Goal: Information Seeking & Learning: Learn about a topic

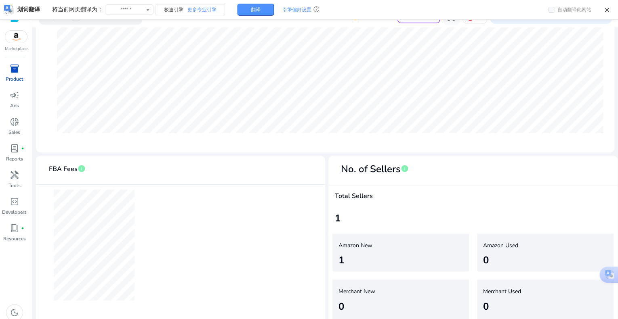
scroll to position [17, 0]
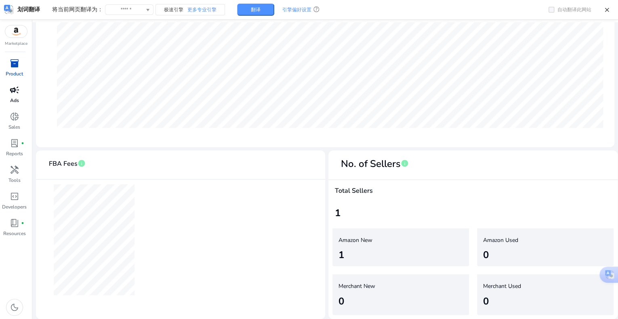
click at [14, 95] on span "campaign" at bounding box center [15, 90] width 10 height 10
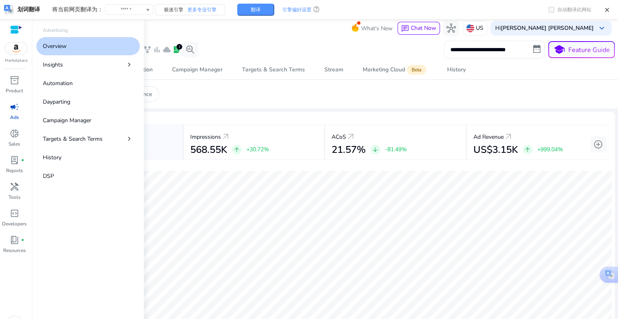
click at [288, 48] on div "**********" at bounding box center [325, 50] width 579 height 18
click at [177, 50] on span "lab_profile" at bounding box center [176, 50] width 8 height 8
click at [303, 46] on div "**********" at bounding box center [325, 50] width 579 height 18
click at [16, 103] on span "campaign" at bounding box center [15, 107] width 10 height 10
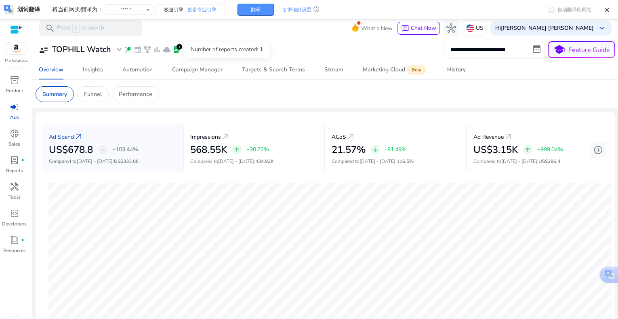
click at [179, 50] on span "lab_profile" at bounding box center [176, 50] width 8 height 8
click at [211, 48] on div "Number of reports created: 1" at bounding box center [226, 50] width 85 height 16
click at [178, 48] on div "1" at bounding box center [179, 47] width 6 height 6
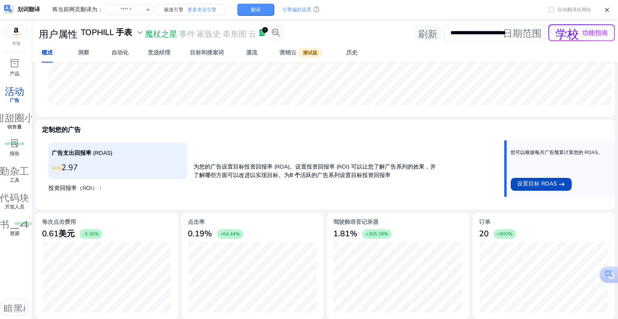
scroll to position [245, 0]
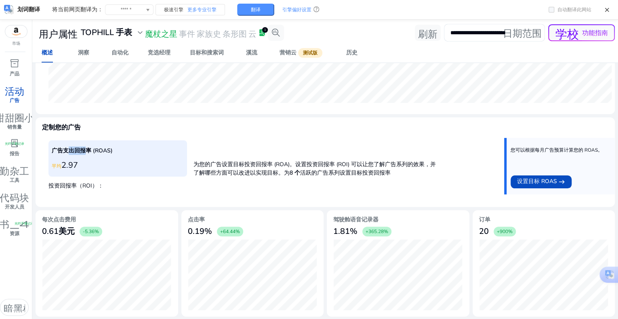
drag, startPoint x: 67, startPoint y: 148, endPoint x: 86, endPoint y: 148, distance: 19.0
click at [86, 148] on font "广告支出回报率 (ROAS)" at bounding box center [82, 151] width 61 height 8
drag, startPoint x: 203, startPoint y: 174, endPoint x: 265, endPoint y: 176, distance: 61.4
click at [265, 176] on font "为您的广告设置目标投资回报率 (ROA)。设置投资回报率 (ROI) 可以让您了解广告系列的效果，并了解哪些方面可以改进以实现目标。为" at bounding box center [314, 169] width 242 height 16
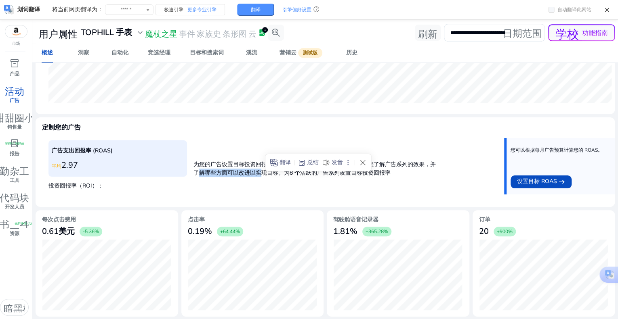
click at [265, 176] on font "为您的广告设置目标投资回报率 (ROA)。设置投资回报率 (ROI) 可以让您了解广告系列的效果，并了解哪些方面可以改进以实现目标。为" at bounding box center [314, 169] width 242 height 16
drag, startPoint x: 289, startPoint y: 177, endPoint x: 416, endPoint y: 182, distance: 127.3
click at [416, 182] on div "广告支出回报率 (ROAS) 平均 2.97 投资回报率（ROI）： 为您的广告设置目标投资回报率 (ROA)。设置投资回报率 (ROI) 可以让您了解广告系…" at bounding box center [324, 169] width 553 height 63
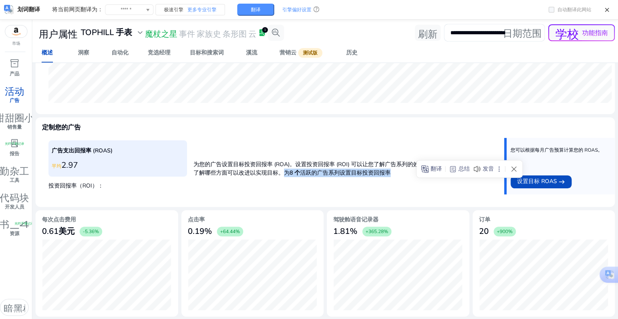
click at [416, 182] on div "广告支出回报率 (ROAS) 平均 2.97 投资回报率（ROI）： 为您的广告设置目标投资回报率 (ROA)。设置投资回报率 (ROI) 可以让您了解广告系…" at bounding box center [324, 169] width 553 height 63
drag, startPoint x: 403, startPoint y: 176, endPoint x: 289, endPoint y: 170, distance: 114.4
click at [289, 170] on p "为您的广告设置目标投资回报率 (ROA)。设置投资回报率 (ROI) 可以让您了解广告系列的效果，并了解哪些方面可以改进以实现目标。为 8 个 活跃的广告系列…" at bounding box center [314, 166] width 243 height 21
click at [289, 170] on font "为您的广告设置目标投资回报率 (ROA)。设置投资回报率 (ROI) 可以让您了解广告系列的效果，并了解哪些方面可以改进以实现目标。为" at bounding box center [314, 169] width 242 height 16
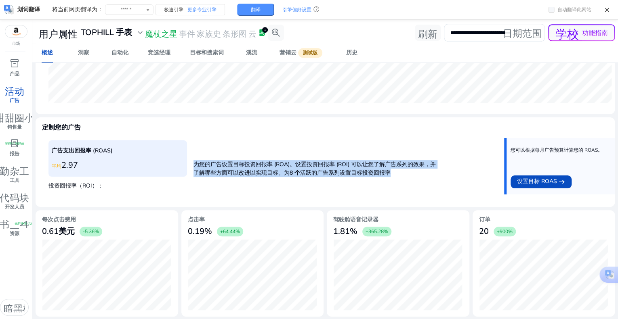
drag, startPoint x: 195, startPoint y: 163, endPoint x: 415, endPoint y: 179, distance: 220.5
click at [415, 179] on div "广告支出回报率 (ROAS) 平均 2.97 投资回报率（ROI）： 为您的广告设置目标投资回报率 (ROA)。设置投资回报率 (ROI) 可以让您了解广告系…" at bounding box center [324, 169] width 553 height 63
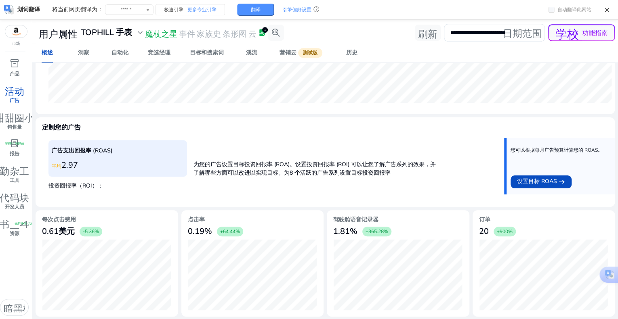
click at [592, 149] on font "您可以根据每月广告预算计算您的 ROAS。" at bounding box center [556, 150] width 92 height 6
click at [591, 150] on font "您可以根据每月广告预算计算您的 ROAS。" at bounding box center [556, 150] width 92 height 6
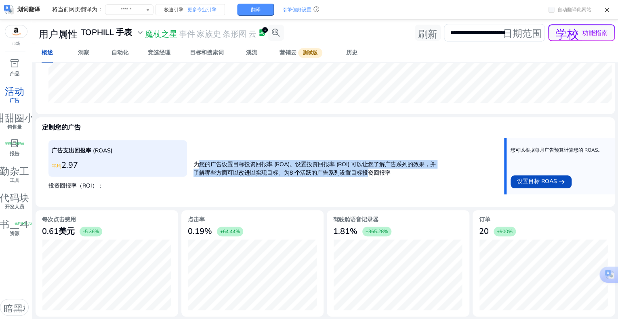
drag, startPoint x: 196, startPoint y: 163, endPoint x: 373, endPoint y: 171, distance: 177.3
click at [373, 171] on p "为您的广告设置目标投资回报率 (ROA)。设置投资回报率 (ROI) 可以让您了解广告系列的效果，并了解哪些方面可以改进以实现目标。为 8 个 活跃的广告系列…" at bounding box center [314, 166] width 243 height 21
click at [373, 171] on font "活跃的广告系列设置目标投资回报率" at bounding box center [345, 173] width 90 height 8
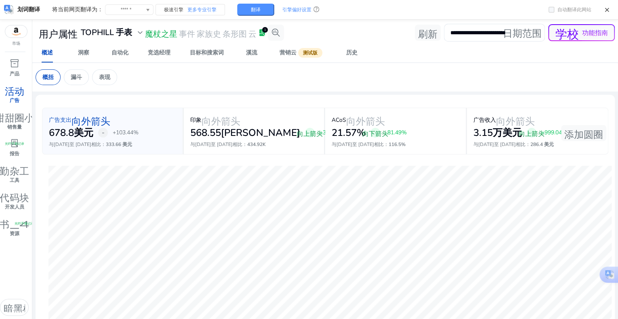
scroll to position [0, 0]
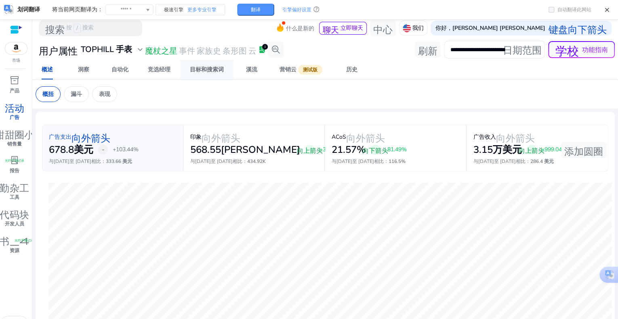
click at [222, 72] on font "目标和搜索词" at bounding box center [207, 70] width 34 height 8
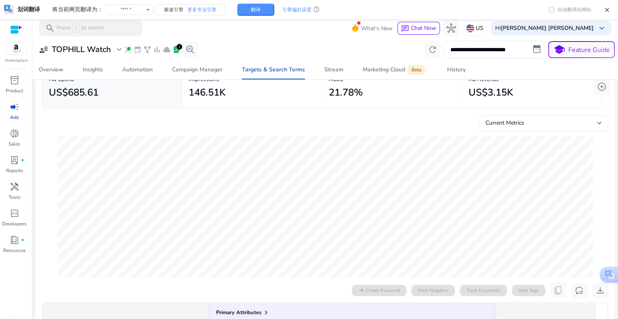
scroll to position [14, 0]
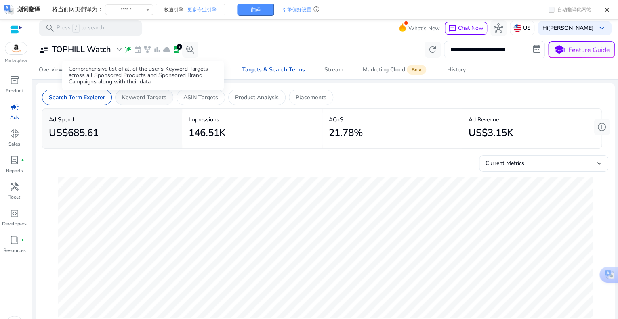
click at [124, 94] on p "Keyword Targets" at bounding box center [144, 97] width 44 height 8
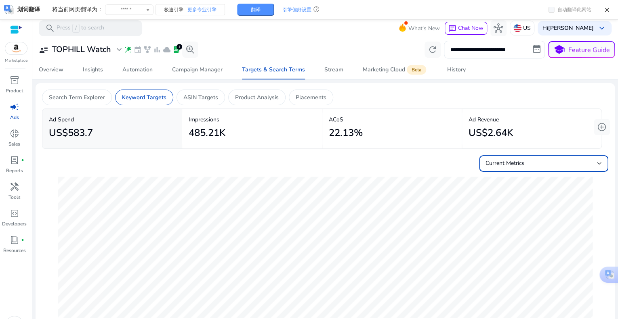
click at [528, 162] on div "Current Metrics" at bounding box center [540, 163] width 111 height 9
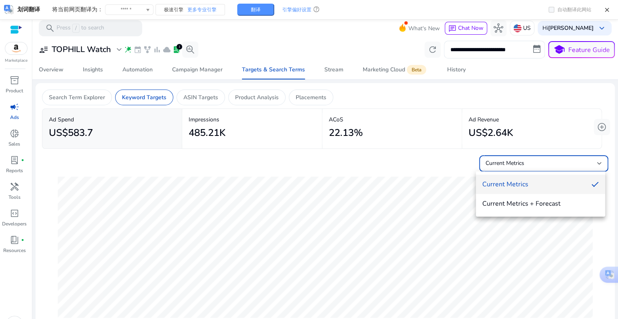
click at [528, 134] on div at bounding box center [309, 159] width 618 height 319
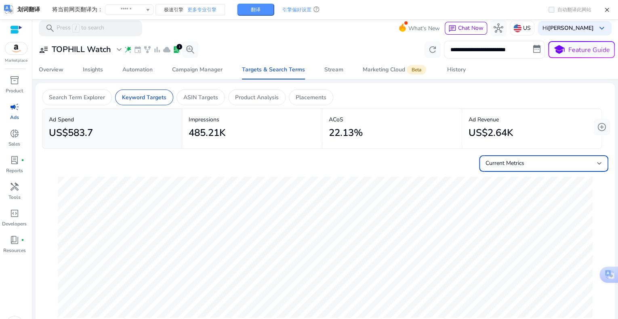
click at [519, 165] on span "Current Metrics" at bounding box center [504, 163] width 39 height 8
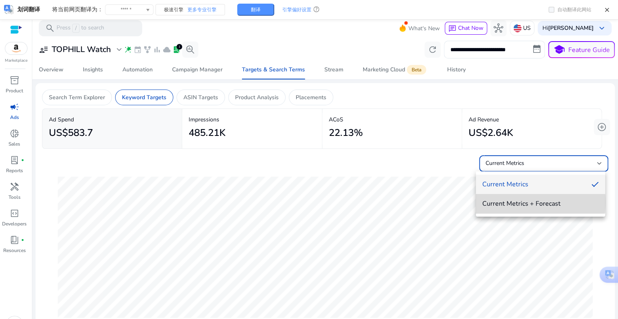
click at [513, 202] on span "Current Metrics + Forecast" at bounding box center [540, 203] width 116 height 9
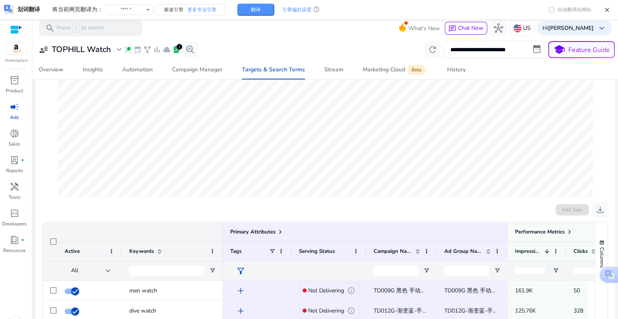
scroll to position [267, 0]
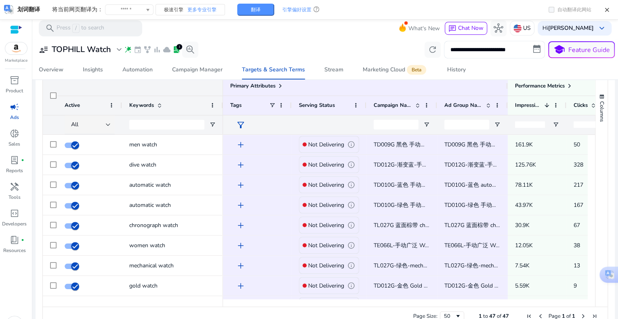
drag, startPoint x: 287, startPoint y: 307, endPoint x: 310, endPoint y: 306, distance: 22.6
click at [310, 307] on div "Page Size: 50 1 to 47 of 47 Page 1 of 1" at bounding box center [325, 316] width 564 height 19
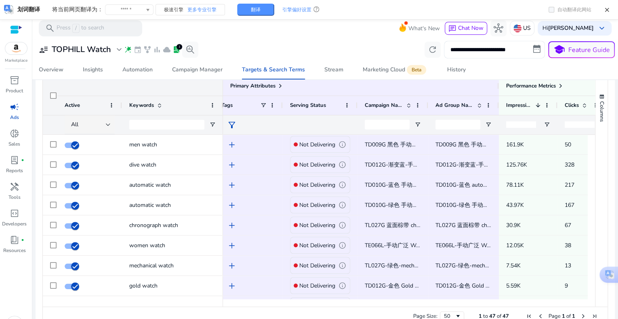
scroll to position [0, 0]
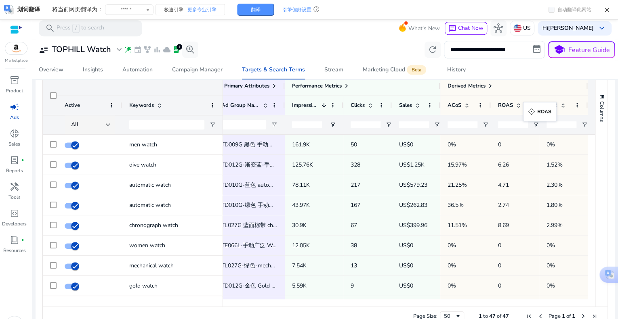
click at [527, 107] on span at bounding box center [528, 105] width 6 height 6
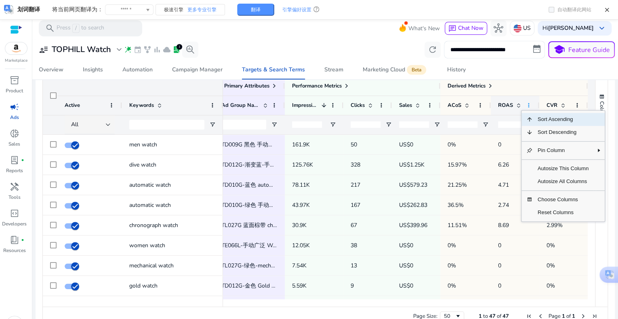
click at [527, 107] on span at bounding box center [528, 105] width 6 height 6
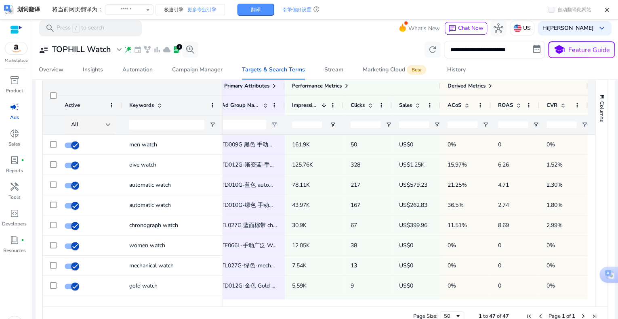
click at [333, 49] on div "**********" at bounding box center [325, 50] width 579 height 18
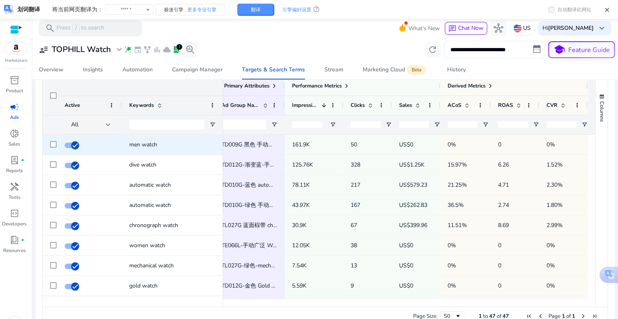
click at [132, 144] on span "men watch" at bounding box center [143, 145] width 28 height 8
click at [239, 141] on span "TD009G 黑色 手动广泛 Men Watch" at bounding box center [265, 145] width 88 height 8
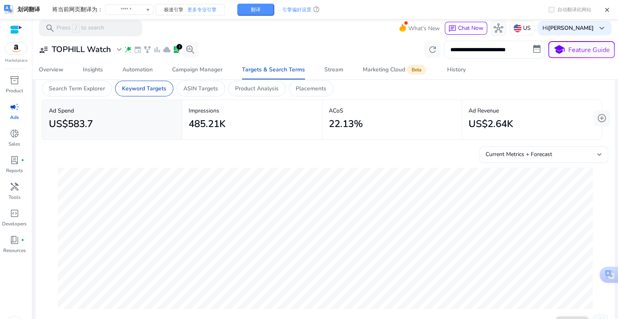
scroll to position [0, 0]
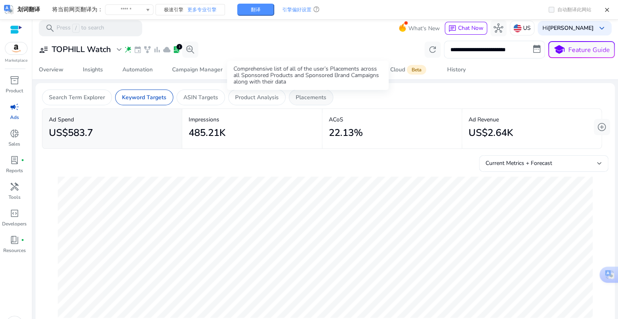
click at [303, 99] on p "Placements" at bounding box center [310, 97] width 31 height 8
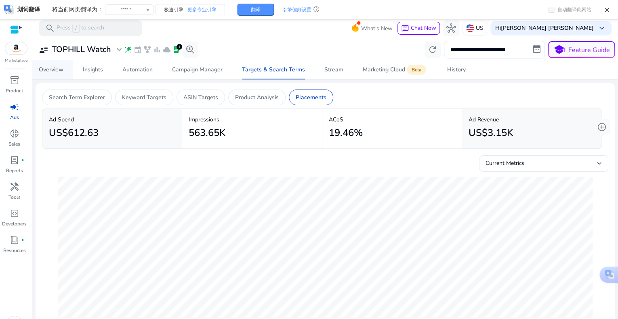
click at [41, 75] on span "Overview" at bounding box center [51, 69] width 25 height 19
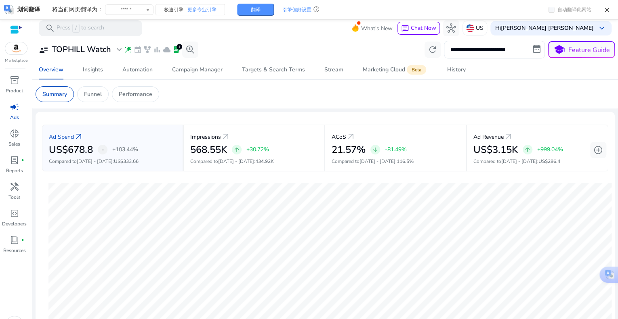
click at [544, 67] on div "Overview Insights Automation Campaign Manager Targets & Search Terms Stream Mar…" at bounding box center [325, 69] width 592 height 19
click at [321, 37] on mat-toolbar "search Press / to search What's New chat Chat Now hub US Hi Joyce Rao keyboard_…" at bounding box center [324, 28] width 585 height 22
click at [263, 33] on mat-toolbar "search Press / to search What's New chat Chat Now hub US Hi Joyce Rao keyboard_…" at bounding box center [324, 28] width 585 height 22
click at [119, 49] on span "expand_more" at bounding box center [119, 50] width 10 height 10
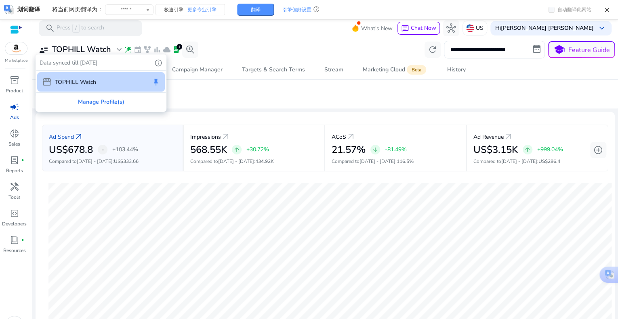
click at [121, 49] on div at bounding box center [309, 159] width 618 height 319
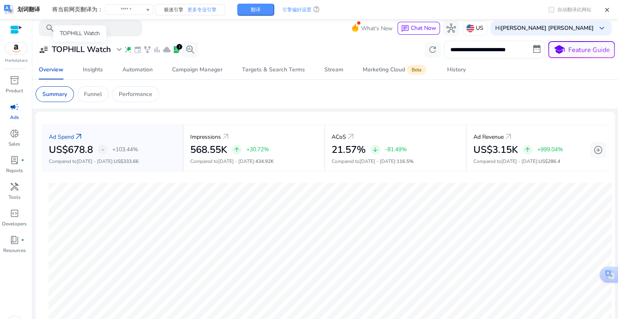
click at [121, 49] on span "expand_more" at bounding box center [119, 50] width 10 height 10
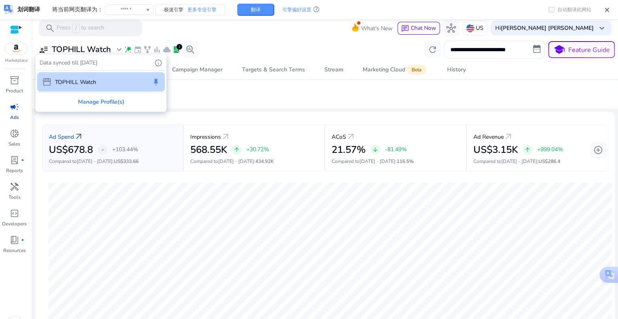
click at [121, 49] on div at bounding box center [309, 159] width 618 height 319
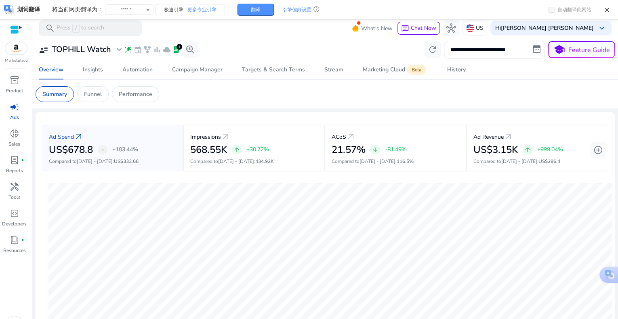
click at [308, 105] on mat-card "Summary Funnel Performance" at bounding box center [325, 94] width 592 height 29
click at [276, 45] on div "**********" at bounding box center [325, 50] width 579 height 18
click at [295, 40] on div at bounding box center [324, 40] width 585 height 2
click at [306, 42] on div "**********" at bounding box center [325, 50] width 579 height 18
